Goal: Transaction & Acquisition: Register for event/course

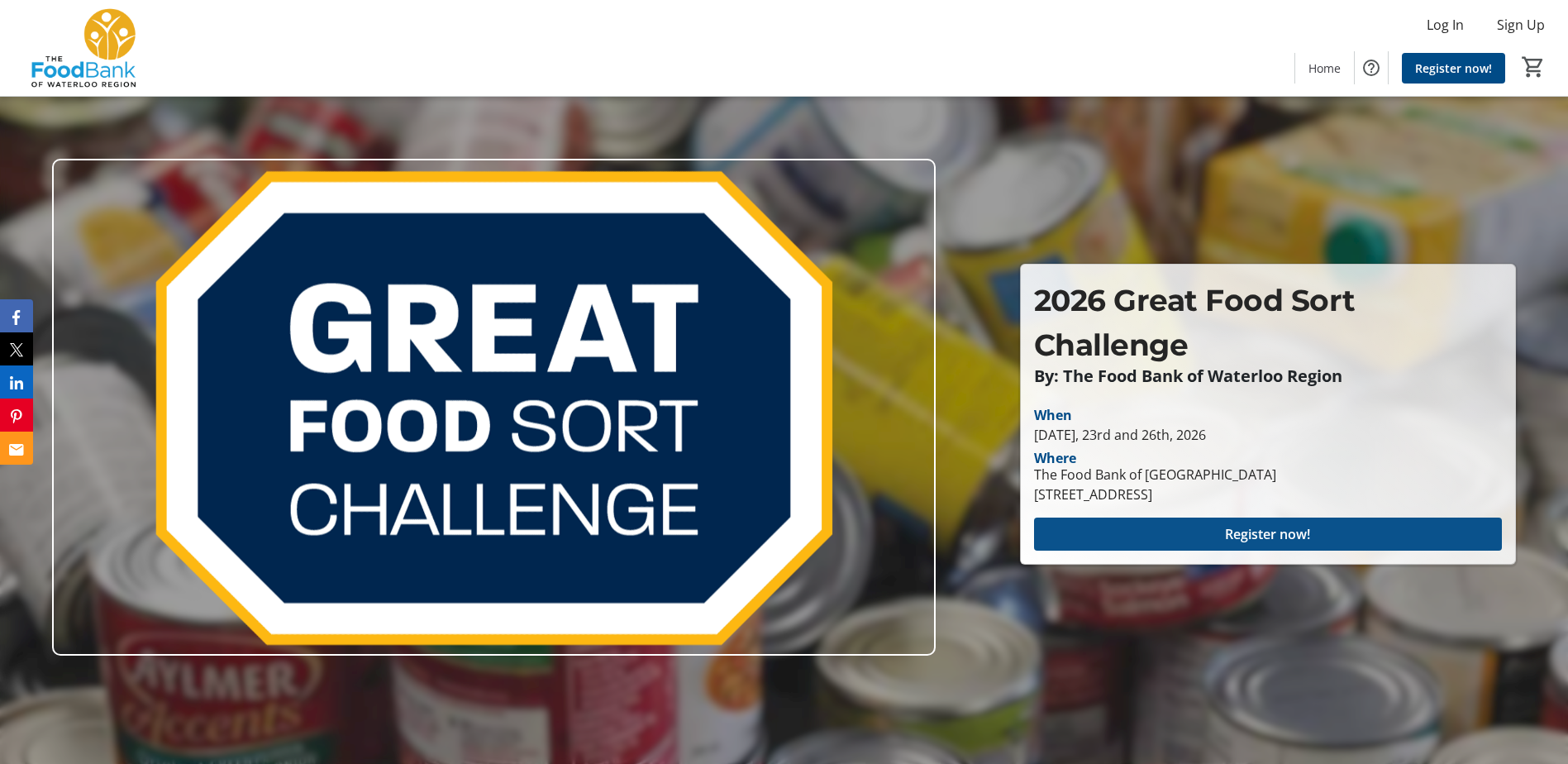
click at [1301, 526] on span "Register now!" at bounding box center [1267, 534] width 85 height 20
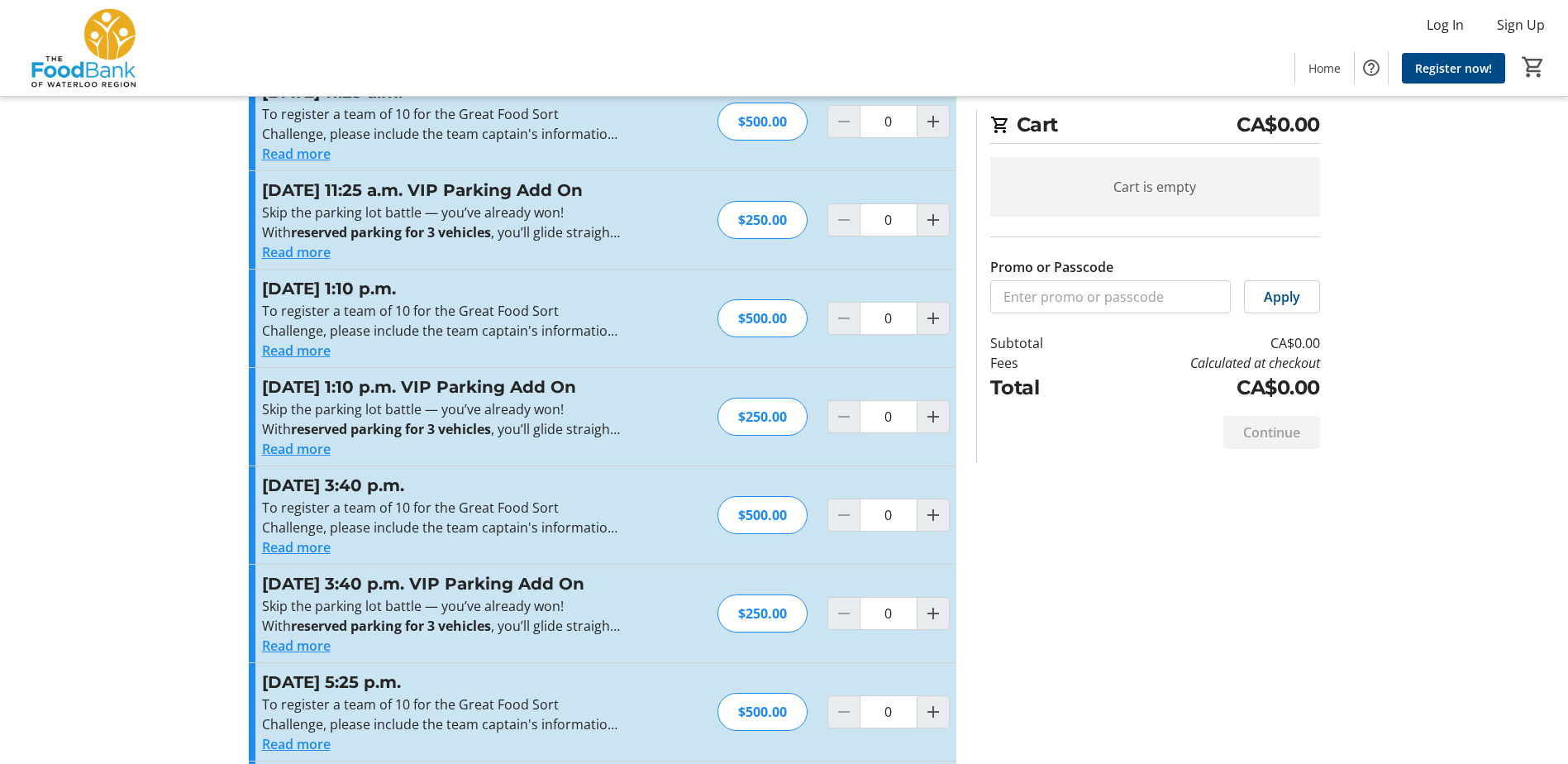
scroll to position [2314, 0]
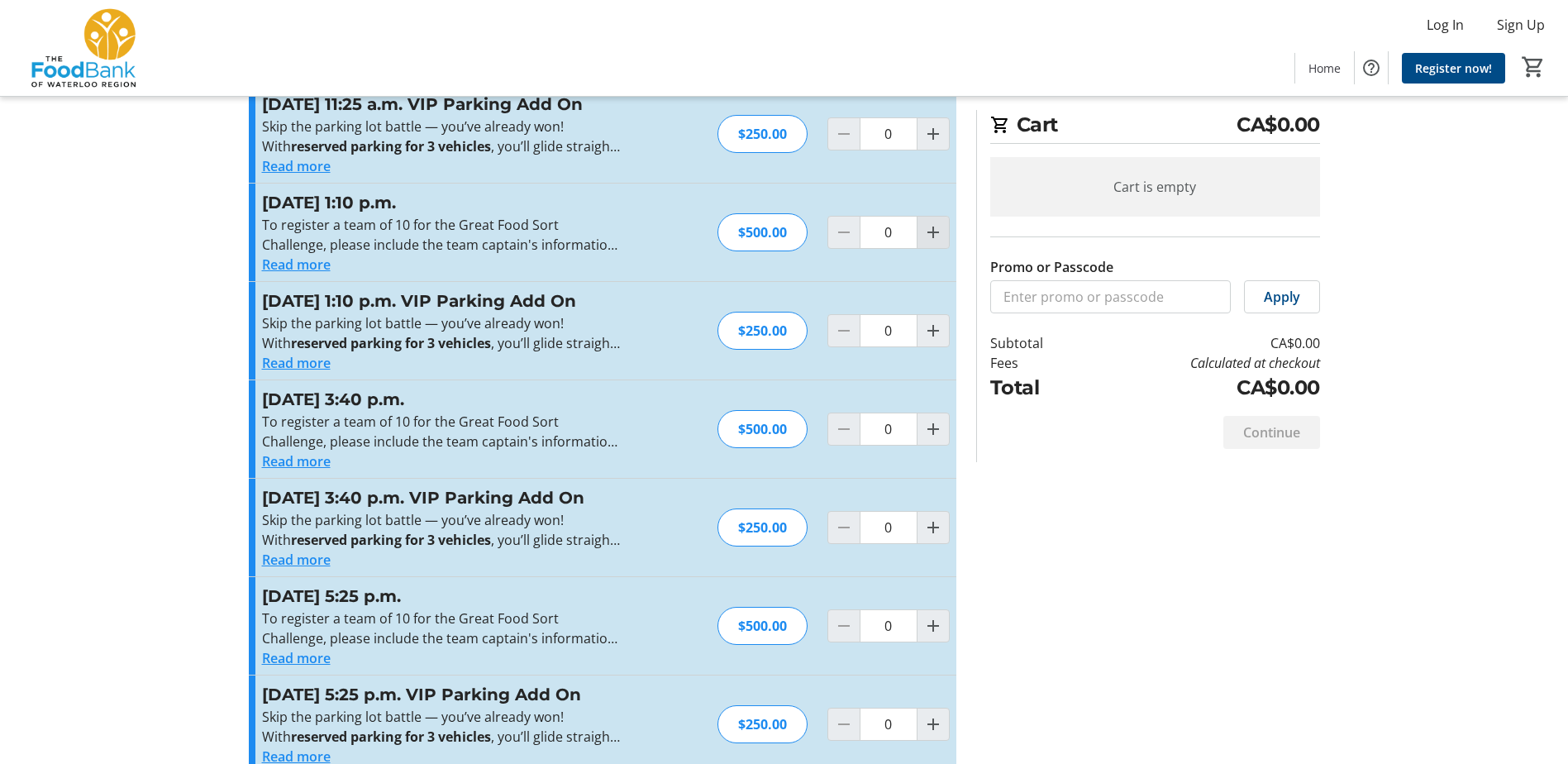
click at [936, 243] on mat-icon "Increment by one" at bounding box center [933, 233] width 20 height 20
type input "1"
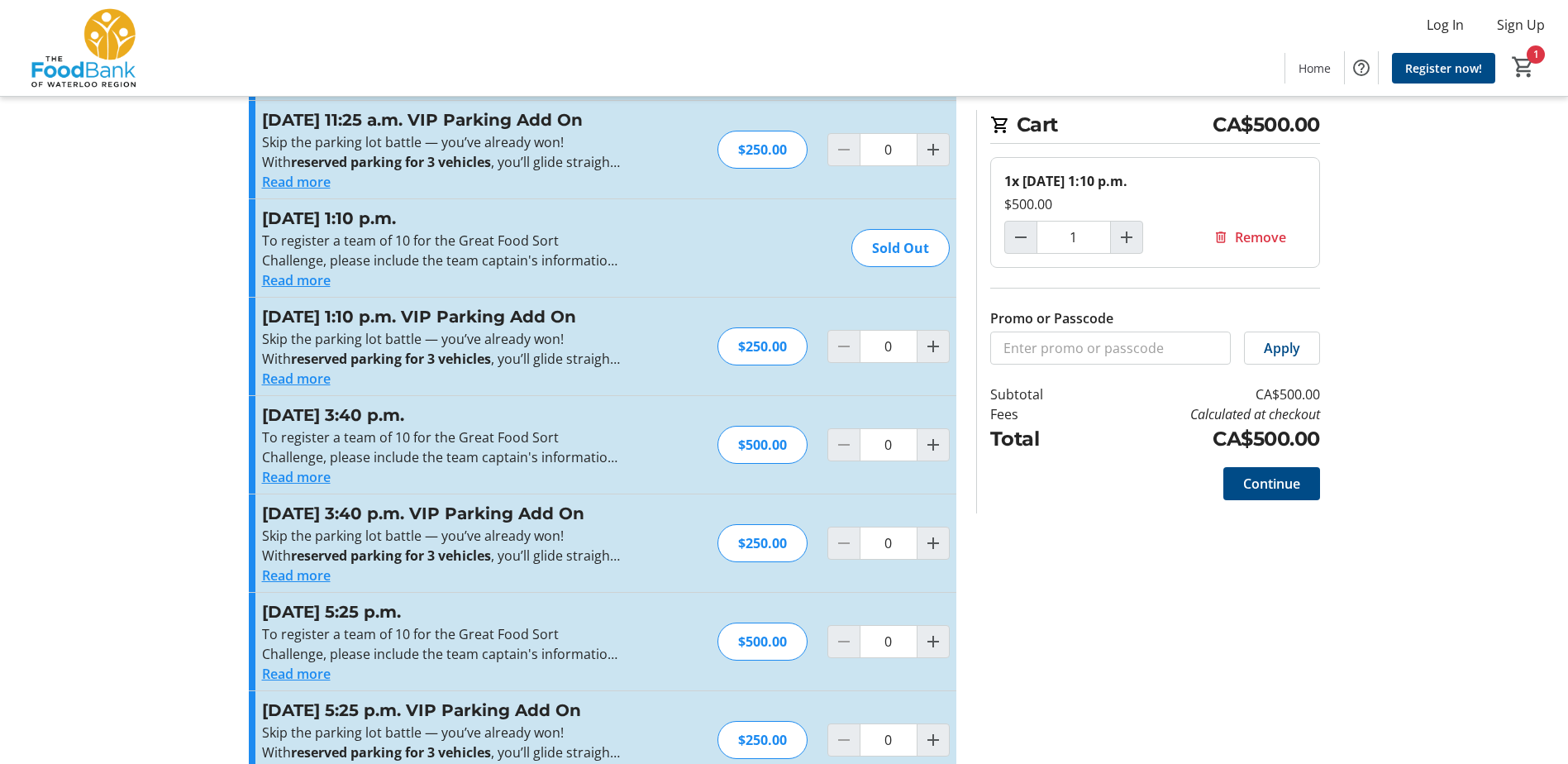
scroll to position [1240, 0]
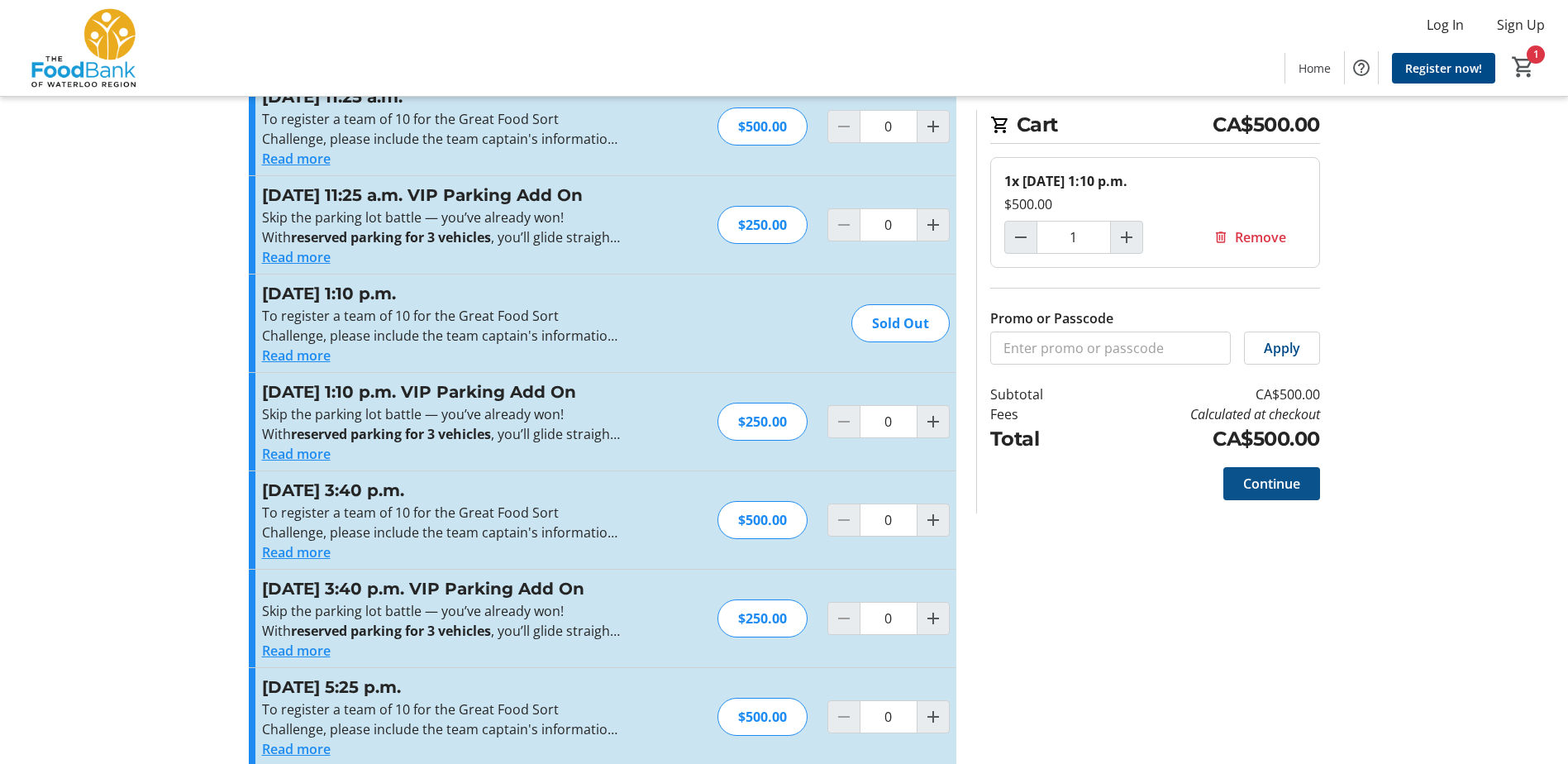
click at [1250, 493] on span "Continue" at bounding box center [1272, 483] width 57 height 20
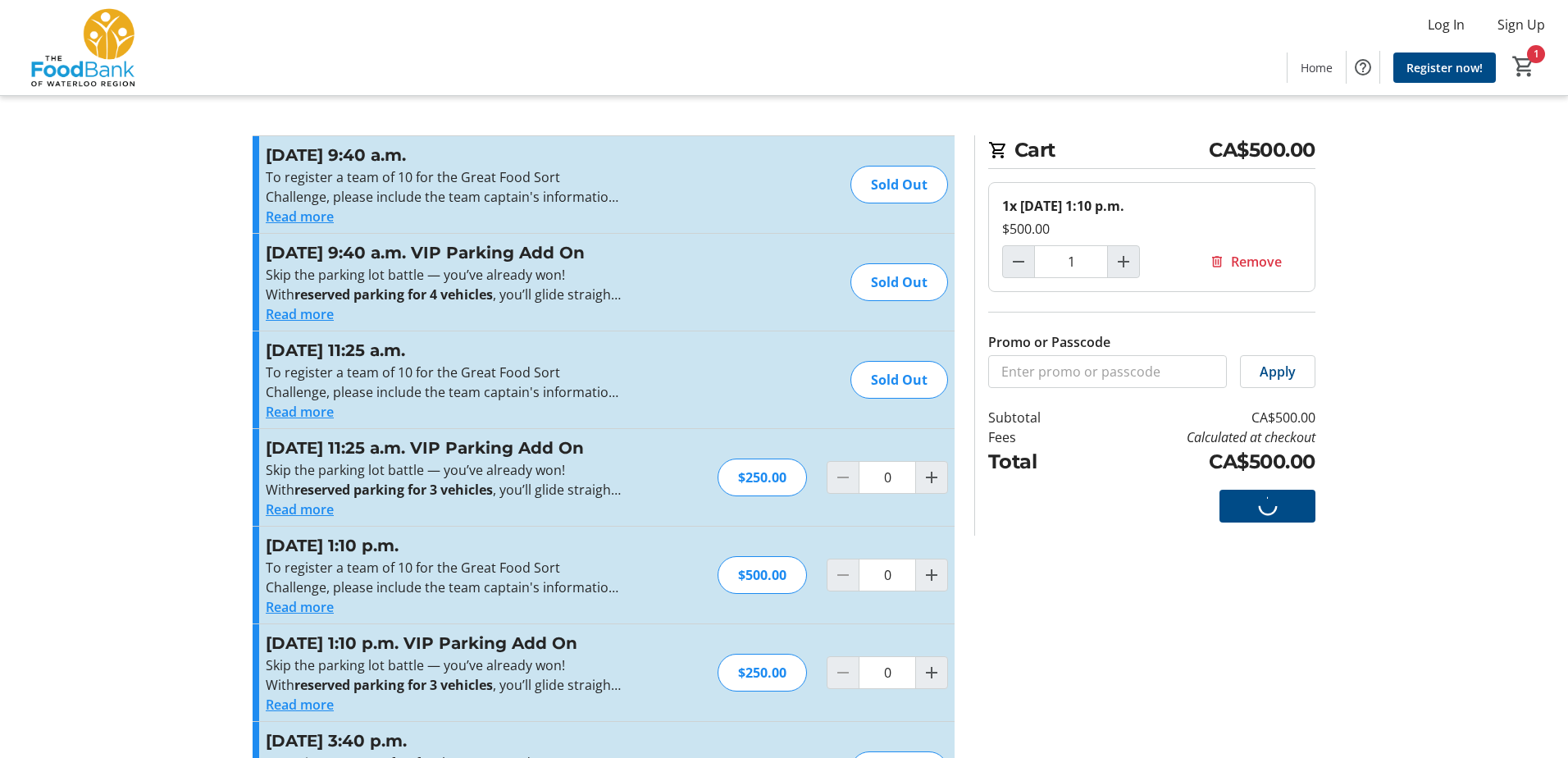
select select "CA"
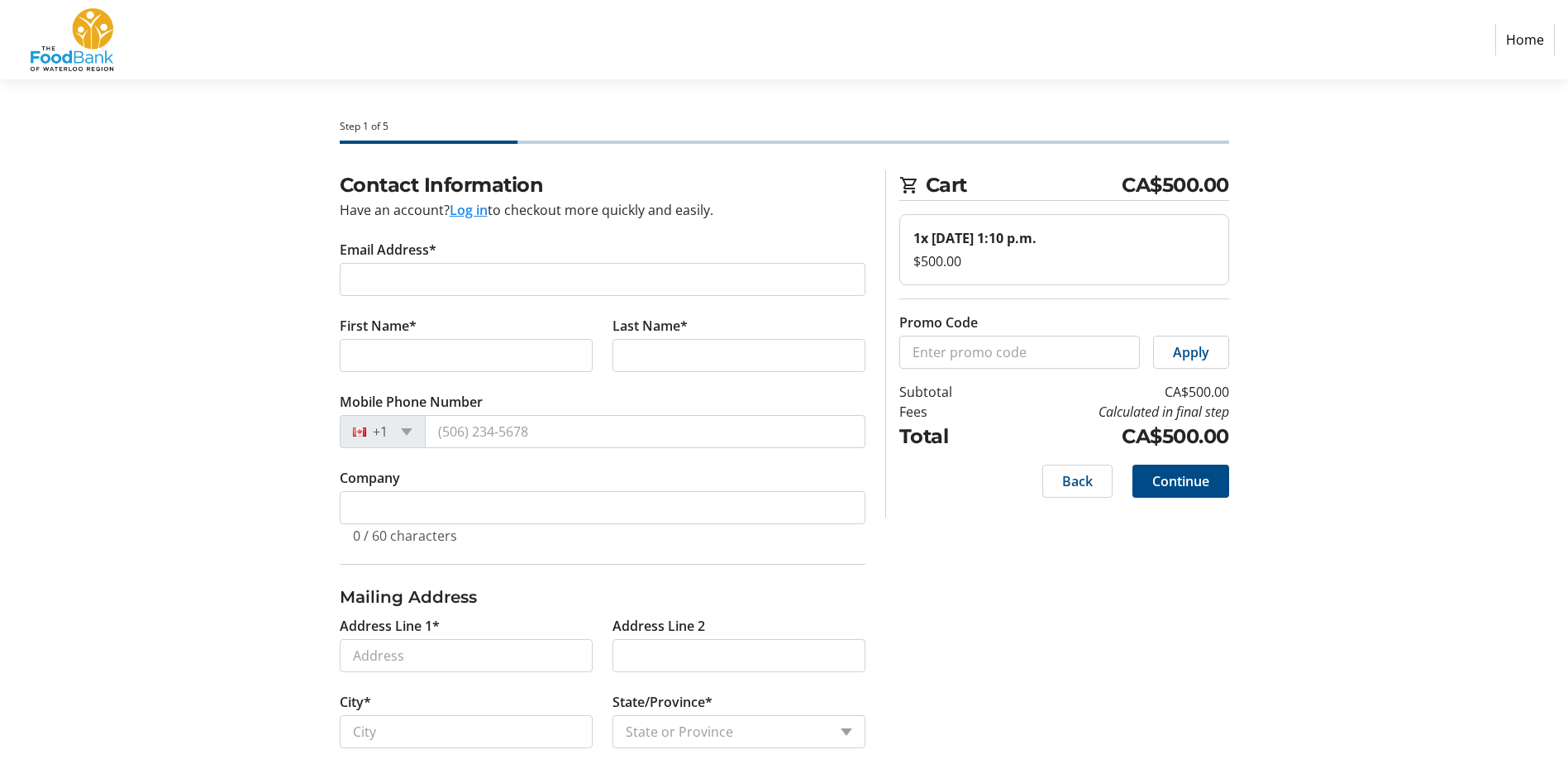
click at [469, 209] on button "Log in" at bounding box center [469, 210] width 38 height 20
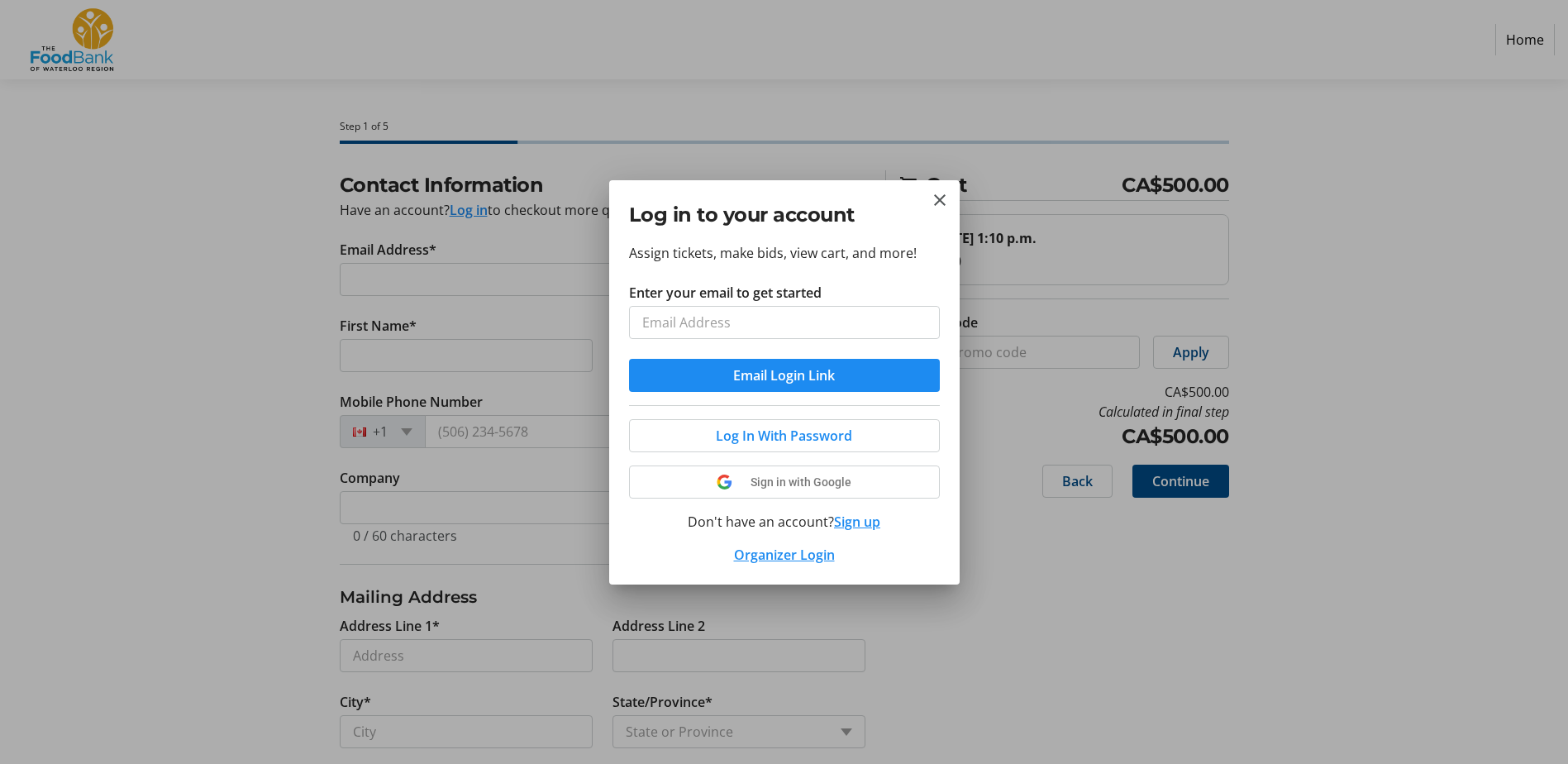
click at [753, 363] on form "Enter your email to get started Email Login Link" at bounding box center [784, 337] width 310 height 109
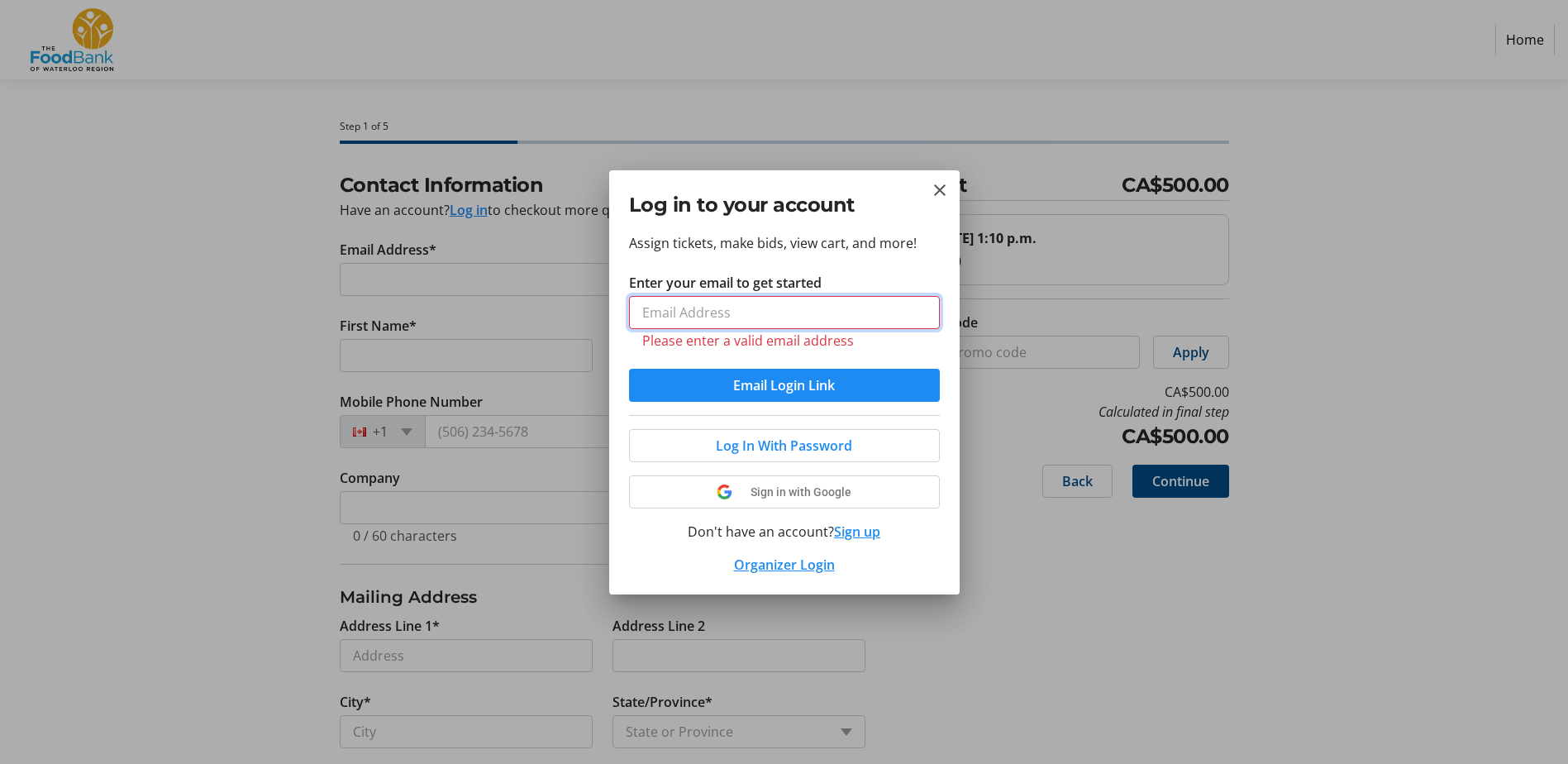
click at [702, 298] on input "Enter your email to get started" at bounding box center [784, 312] width 310 height 33
drag, startPoint x: 702, startPoint y: 303, endPoint x: 701, endPoint y: 312, distance: 9.1
click at [700, 312] on input "Enter your email to get started" at bounding box center [784, 312] width 310 height 33
type input "[EMAIL_ADDRESS][DOMAIN_NAME]"
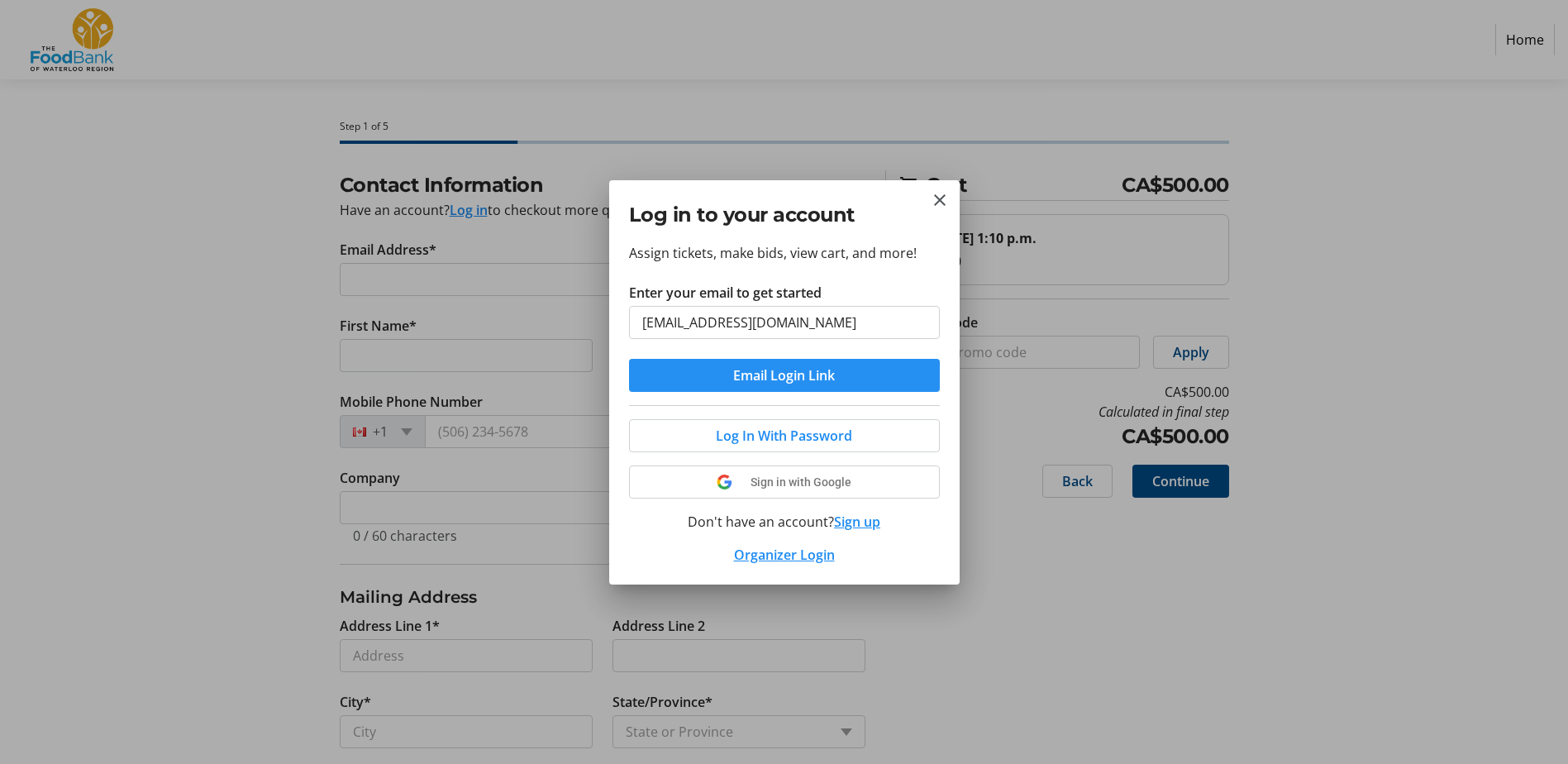
click at [762, 376] on span "Email Login Link" at bounding box center [784, 375] width 102 height 20
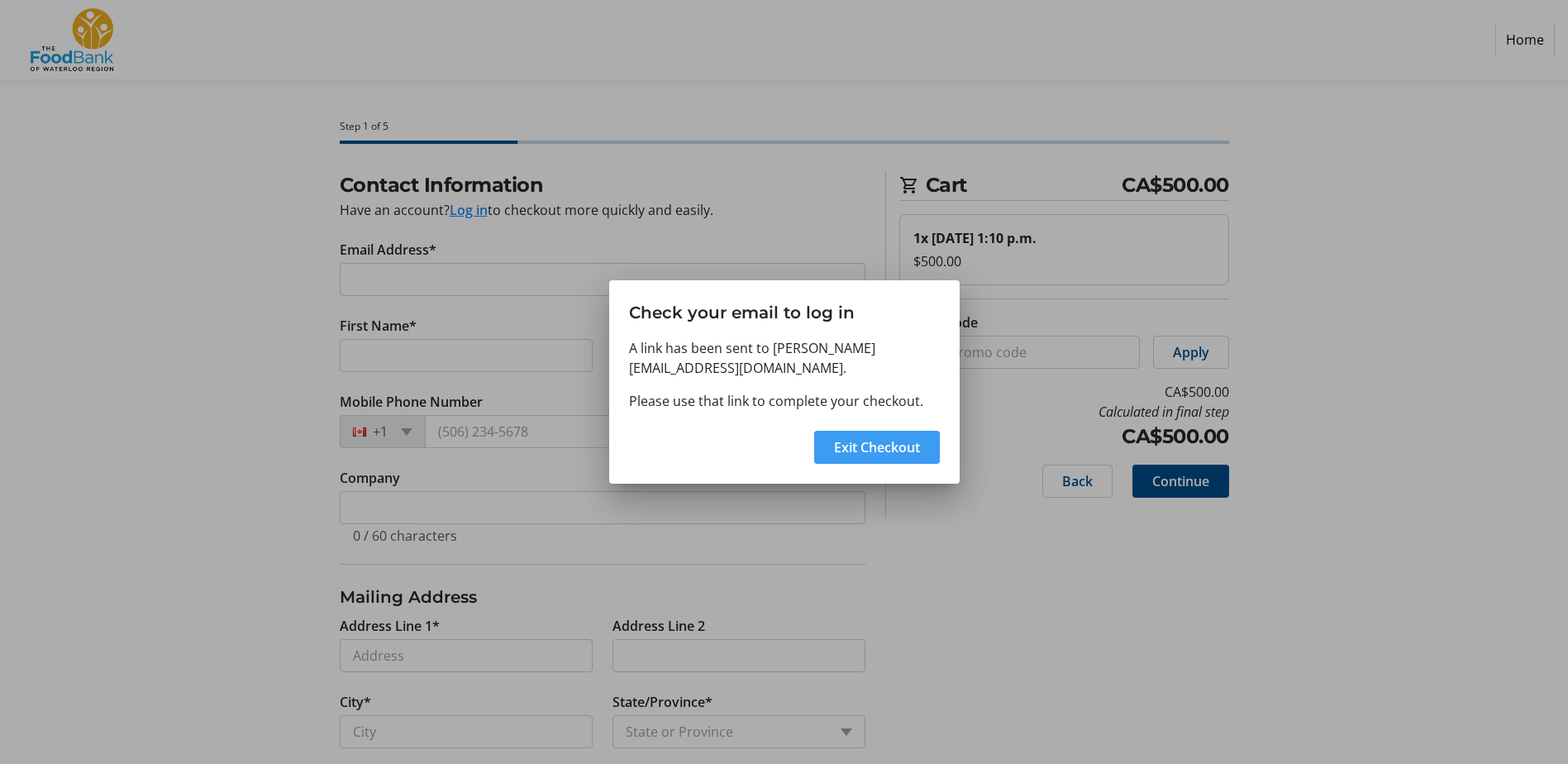
click at [834, 447] on span "Exit Checkout" at bounding box center [877, 447] width 86 height 20
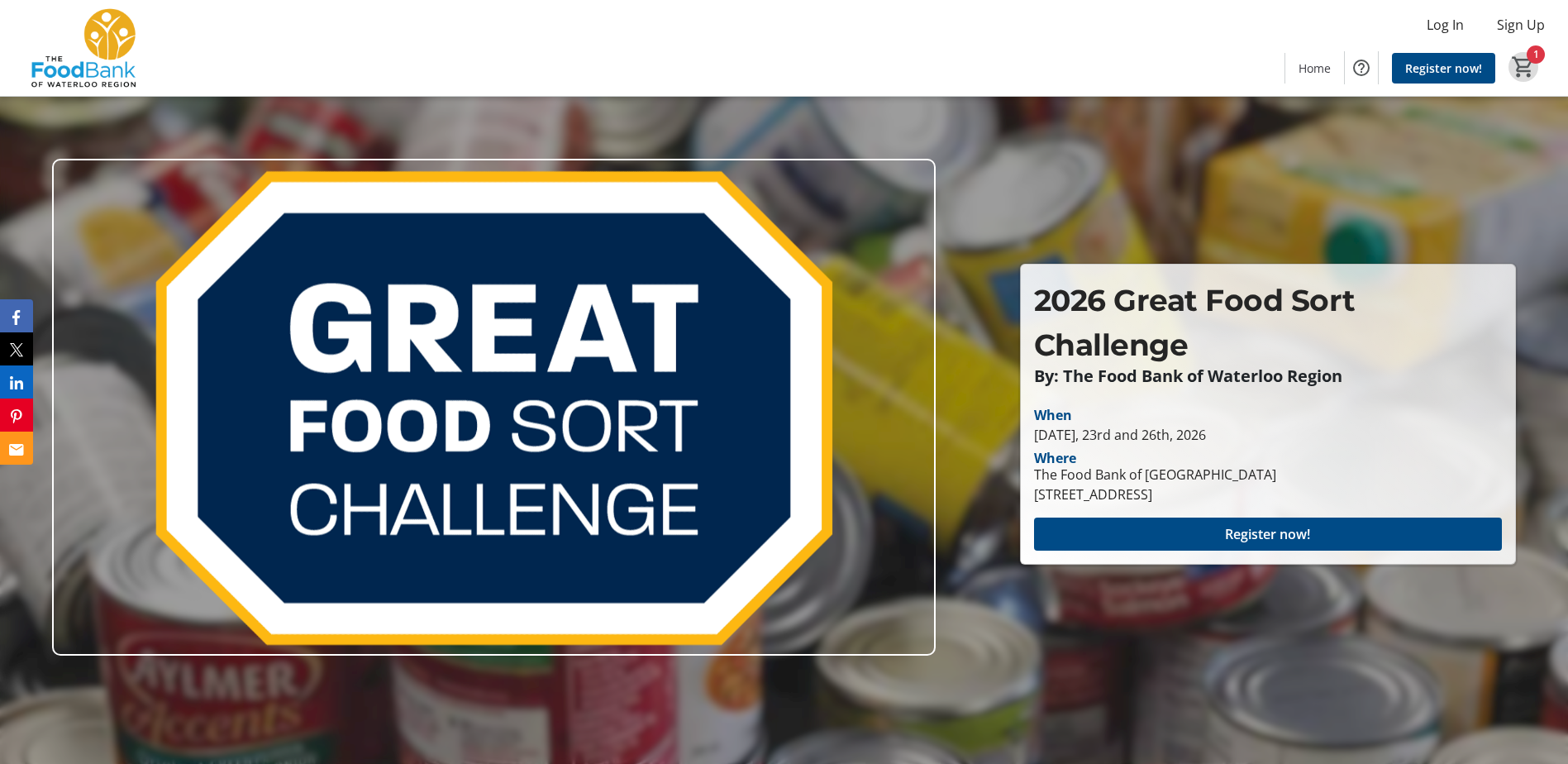
click at [1516, 55] on mat-icon "1" at bounding box center [1523, 67] width 25 height 25
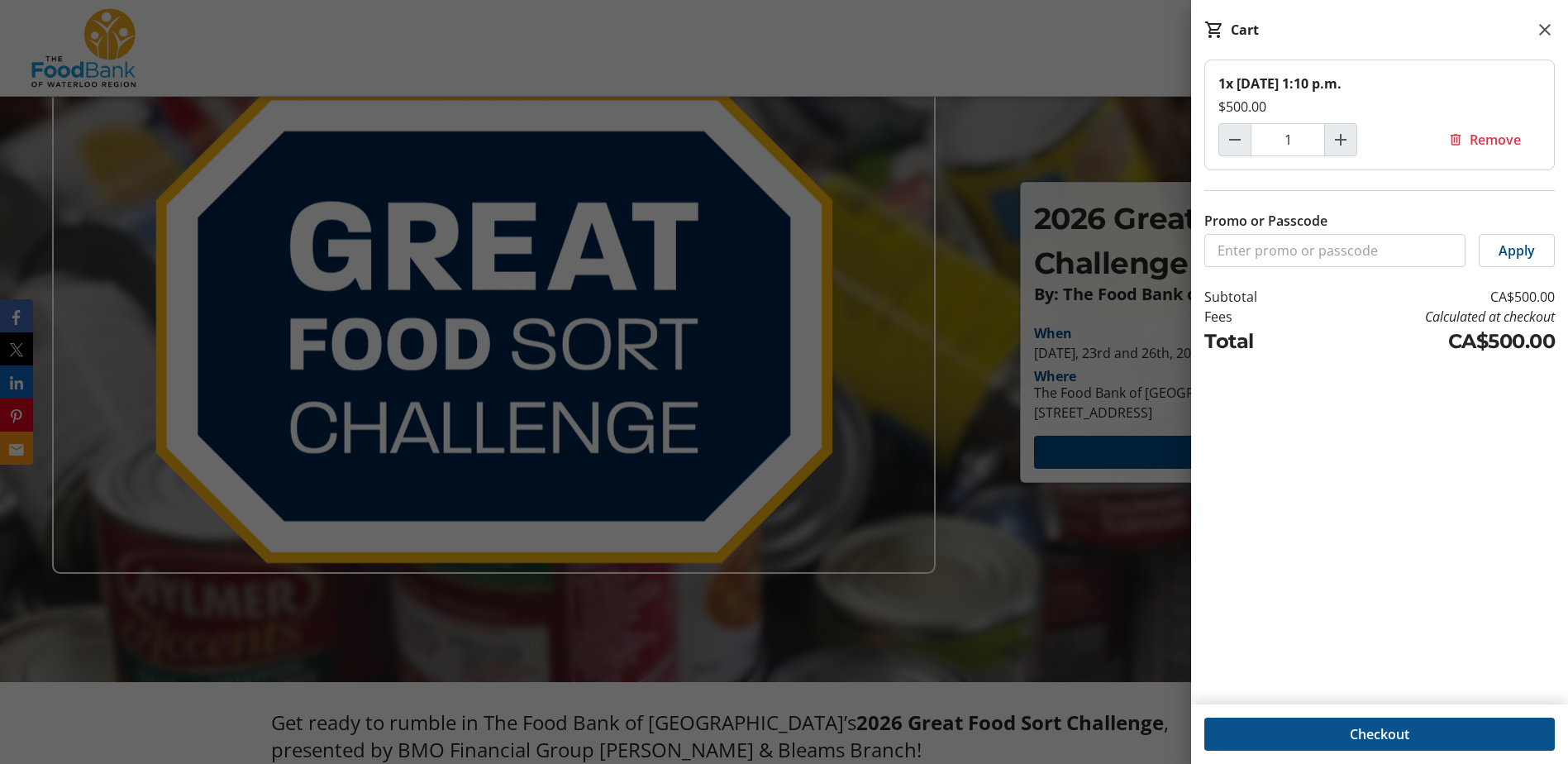
scroll to position [83, 0]
click at [1364, 727] on span "Checkout" at bounding box center [1379, 734] width 60 height 20
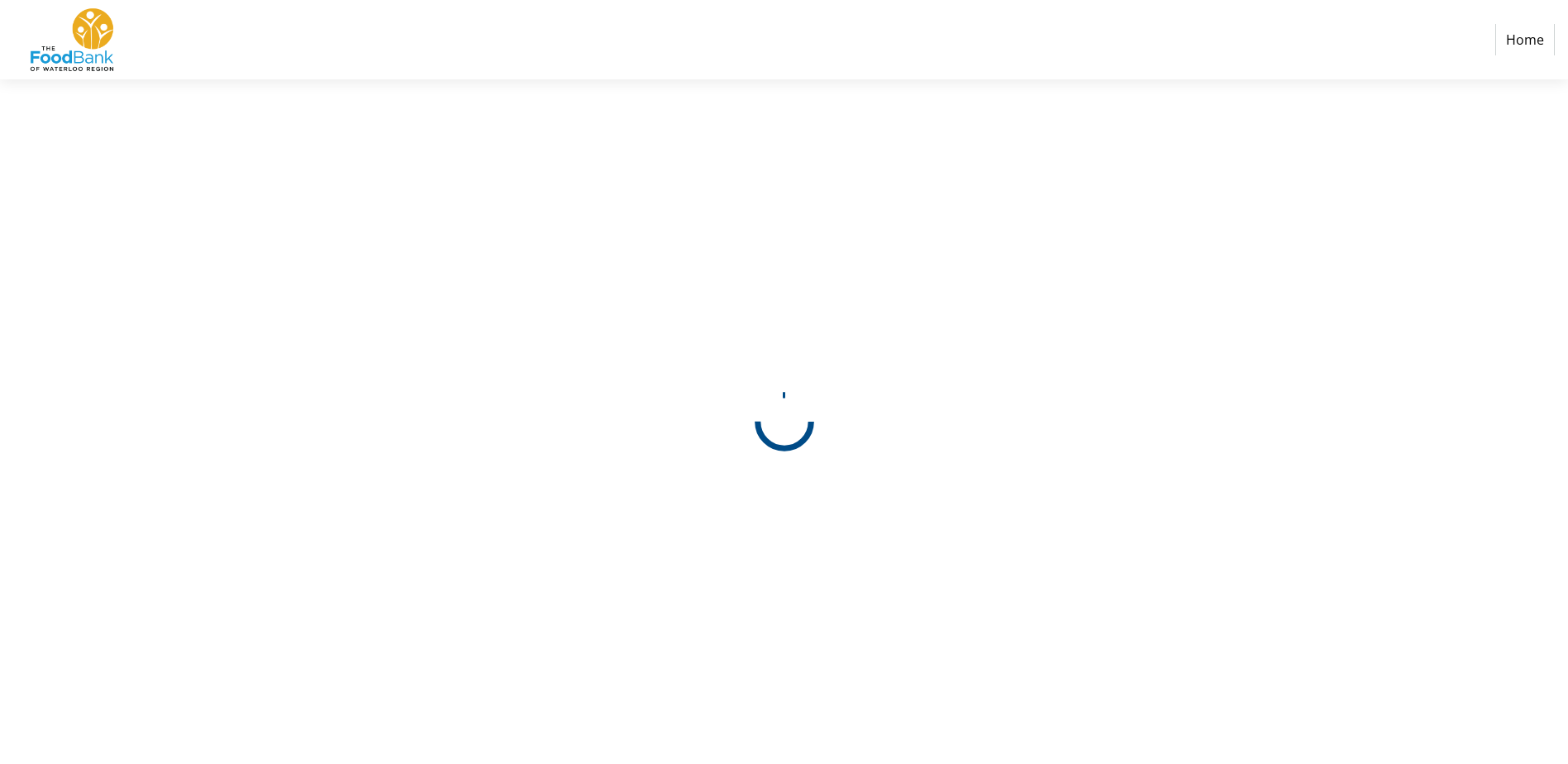
select select "CA"
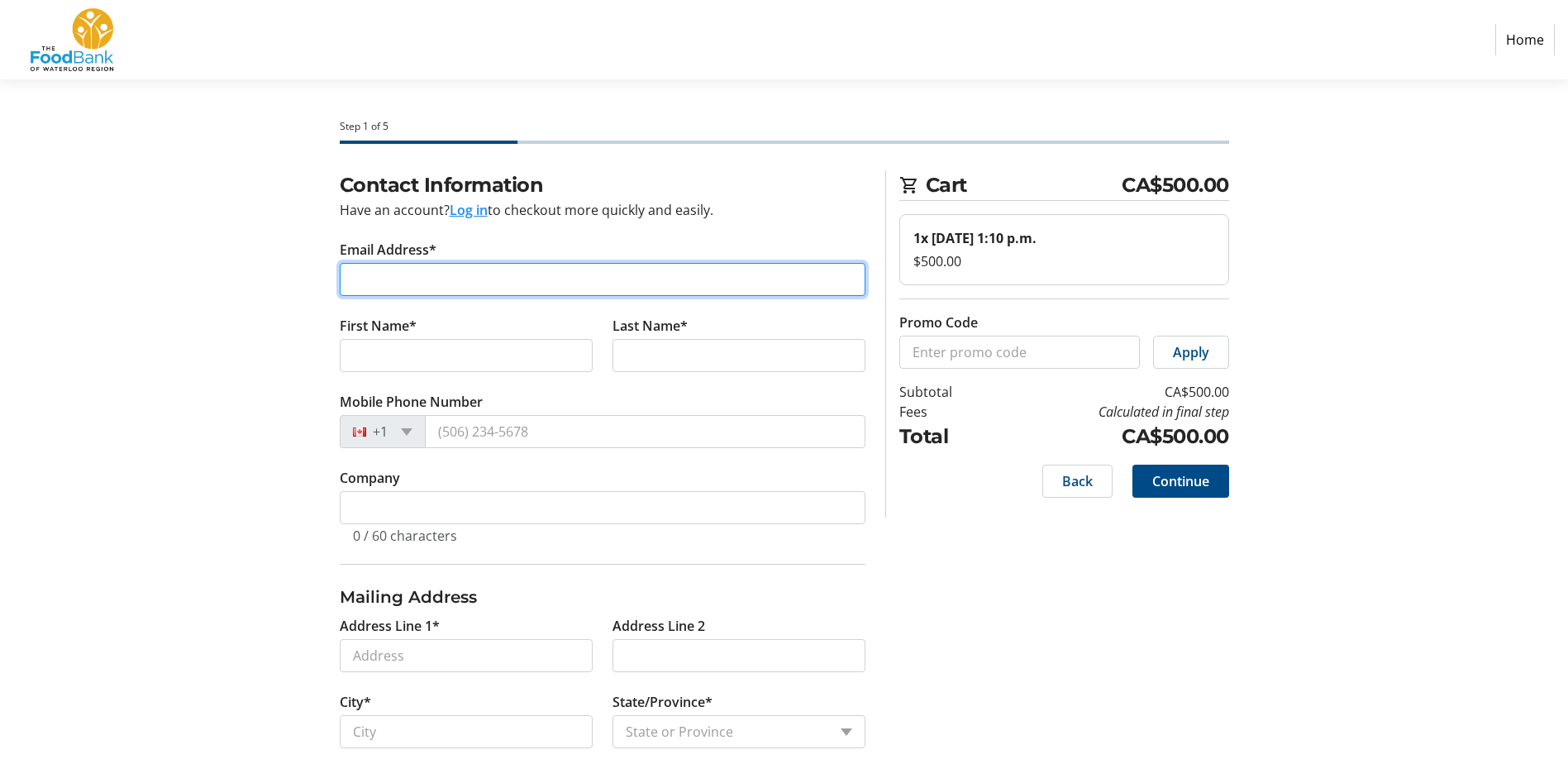
drag, startPoint x: 450, startPoint y: 267, endPoint x: 331, endPoint y: 271, distance: 119.1
click at [450, 267] on input "Email Address*" at bounding box center [602, 279] width 526 height 33
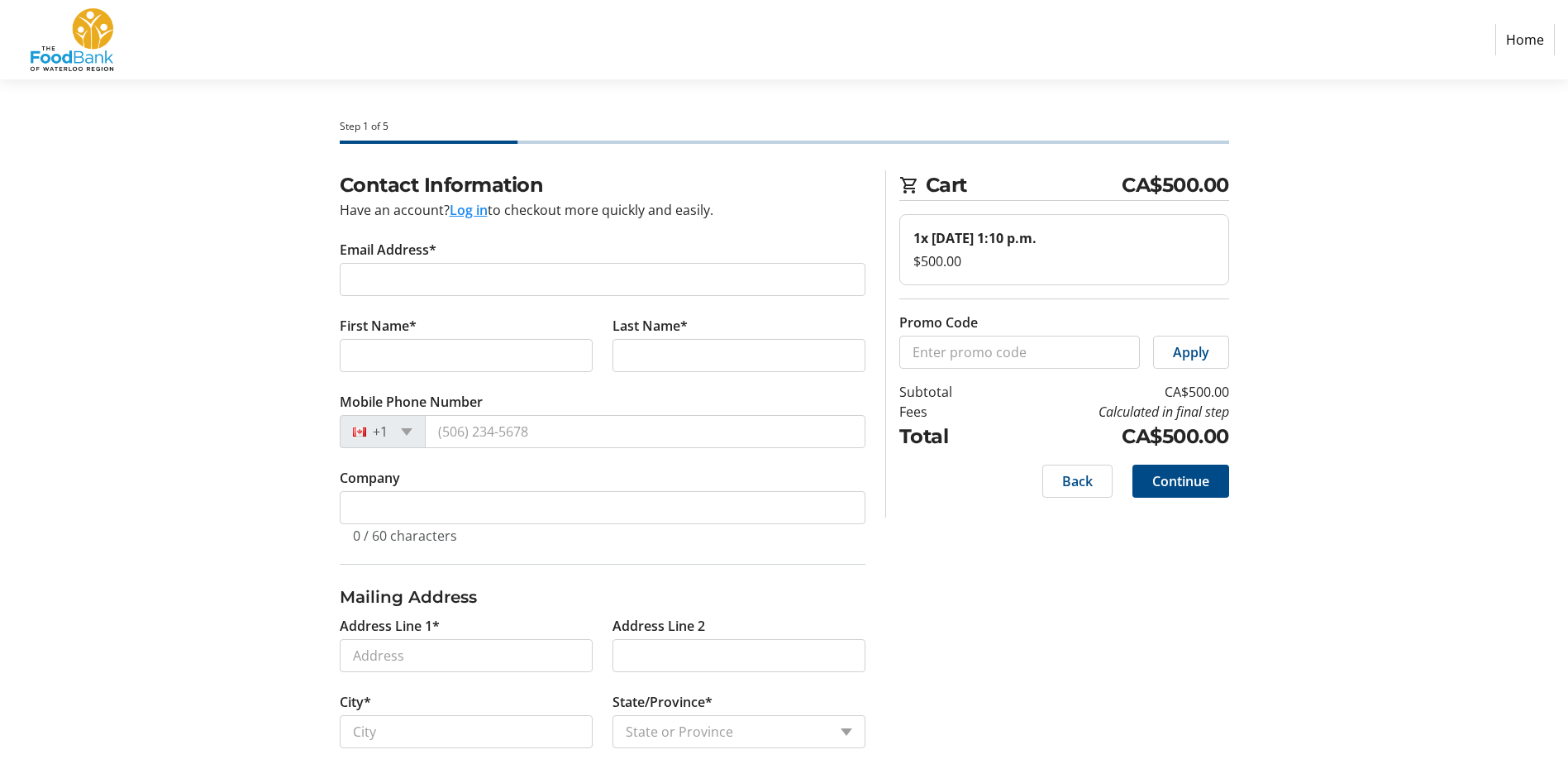
click at [909, 599] on div "Contact Information Have an account? Log in to checkout more quickly and easily…" at bounding box center [785, 517] width 1091 height 694
